Goal: Ask a question

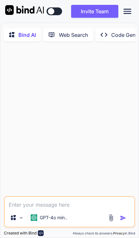
type textarea "x"
click at [128, 12] on icon at bounding box center [128, 11] width 8 height 5
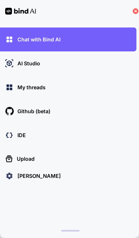
click at [54, 180] on p "[PERSON_NAME]" at bounding box center [38, 176] width 46 height 8
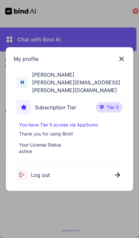
click at [107, 104] on span "Tier 5" at bounding box center [113, 107] width 12 height 6
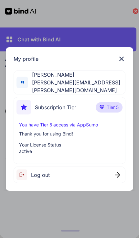
click at [77, 77] on span "[PERSON_NAME]" at bounding box center [76, 75] width 97 height 8
click at [65, 88] on div "My profile Norman Gordon [EMAIL_ADDRESS][PERSON_NAME][DOMAIN_NAME] Subscription…" at bounding box center [70, 119] width 128 height 144
click at [36, 83] on div "Norman Gordon [EMAIL_ADDRESS][PERSON_NAME][DOMAIN_NAME]" at bounding box center [70, 83] width 112 height 24
click at [40, 81] on span "[PERSON_NAME][EMAIL_ADDRESS][PERSON_NAME][DOMAIN_NAME]" at bounding box center [76, 87] width 97 height 16
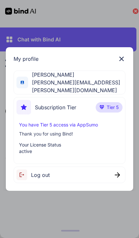
scroll to position [1, 0]
click at [56, 124] on p "You have Tier 5 access via AppSumo" at bounding box center [69, 125] width 101 height 6
click at [118, 58] on img at bounding box center [122, 59] width 8 height 8
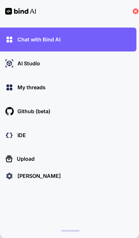
scroll to position [28, 0]
